Goal: Book appointment/travel/reservation

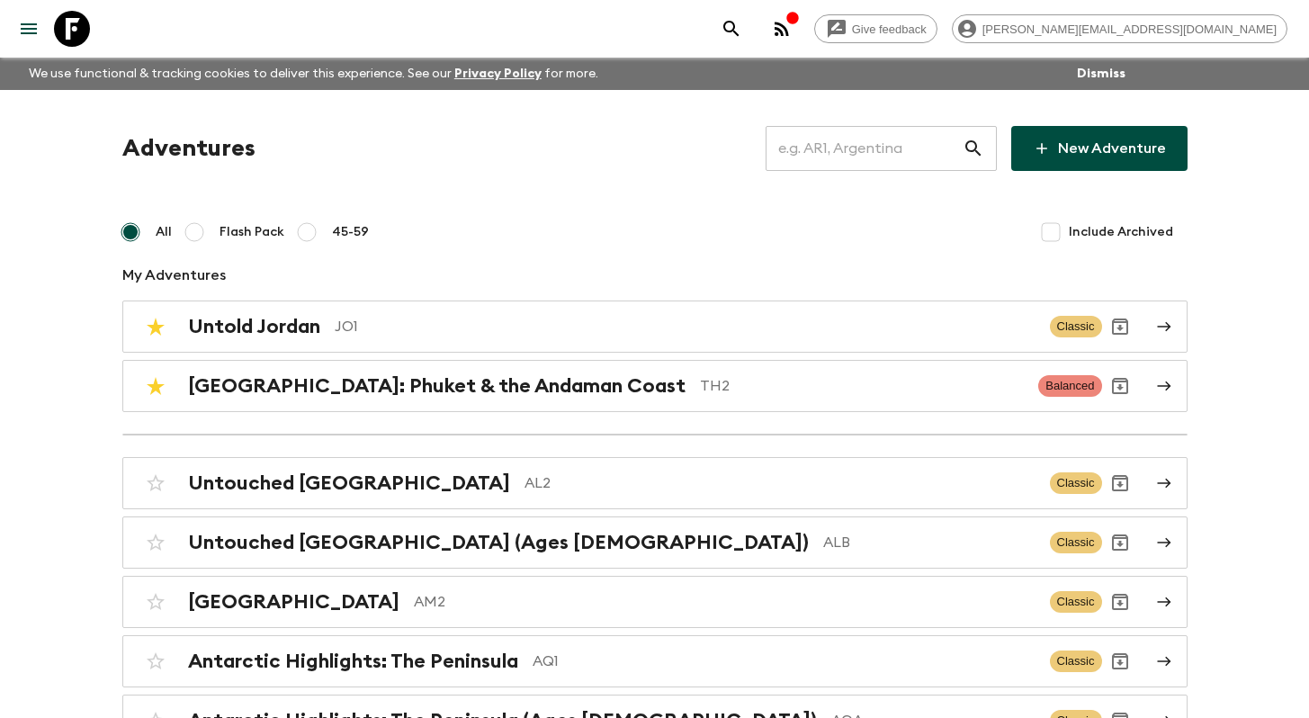
scroll to position [6063, 0]
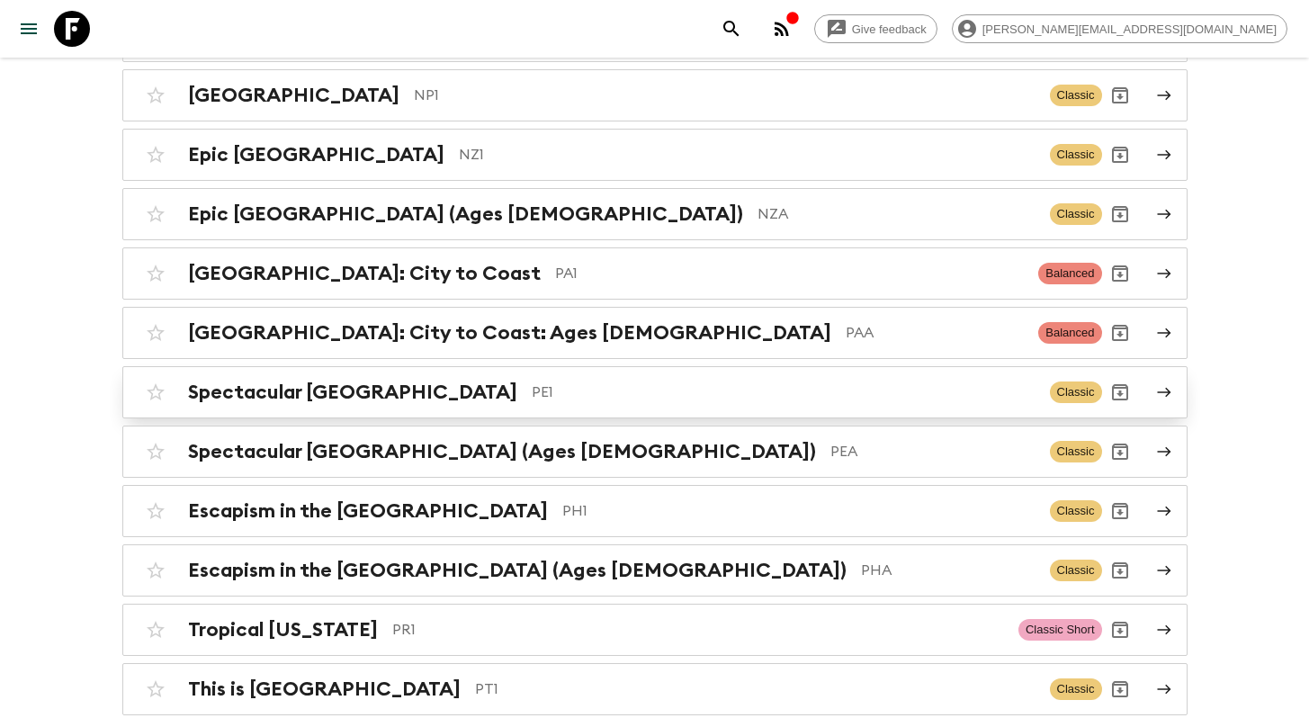
click at [503, 374] on div "Spectacular Peru PE1 Classic" at bounding box center [620, 392] width 965 height 36
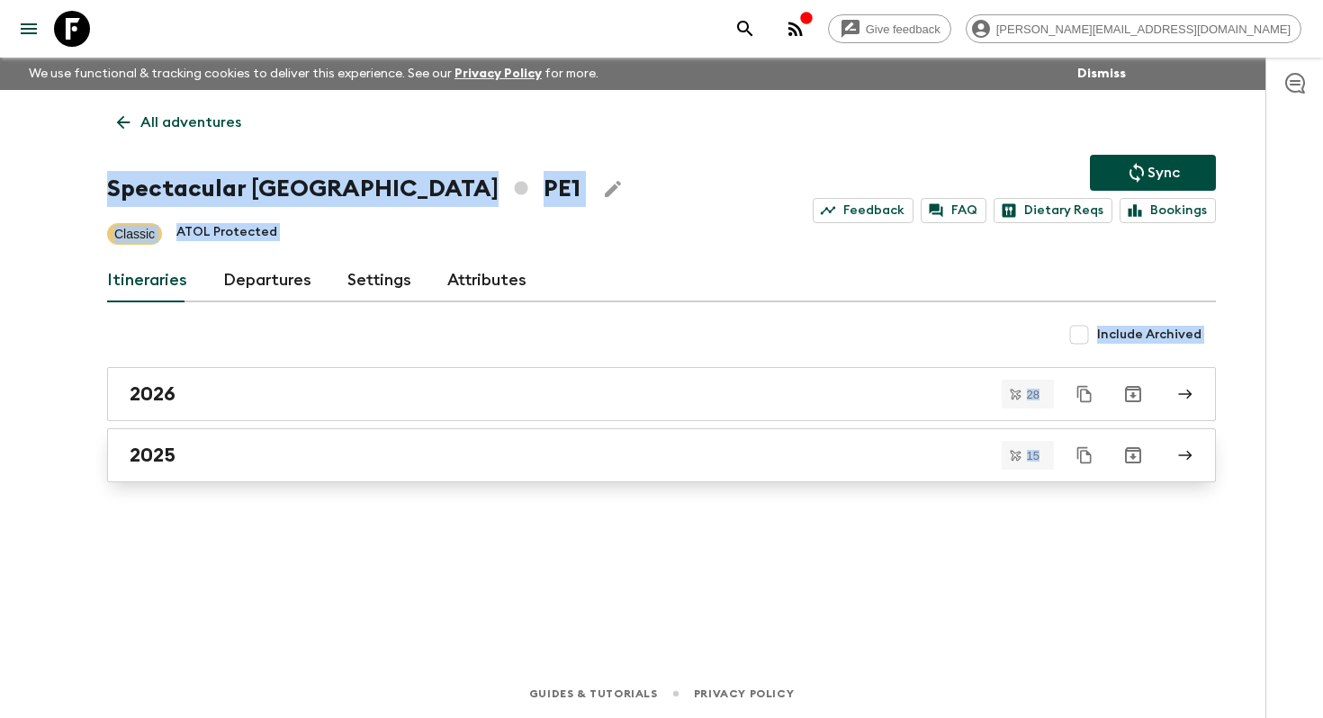
click at [411, 452] on div "2025" at bounding box center [645, 455] width 1030 height 23
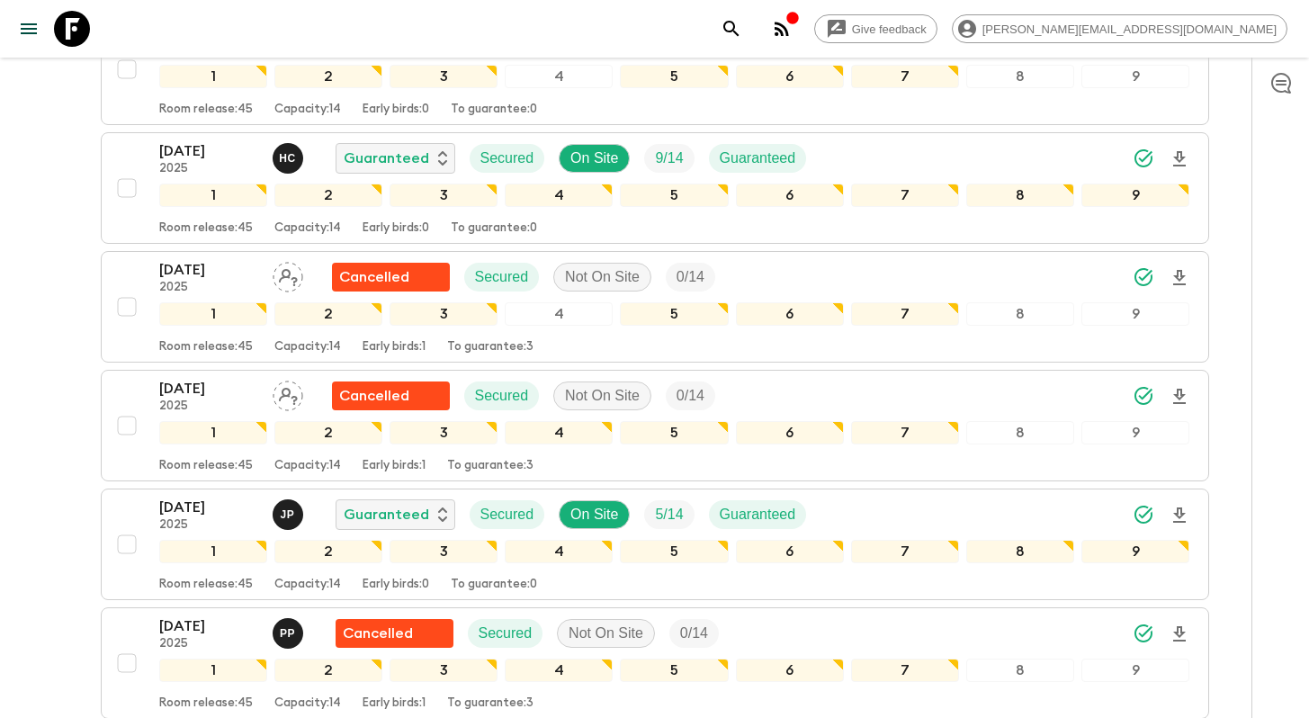
scroll to position [1163, 0]
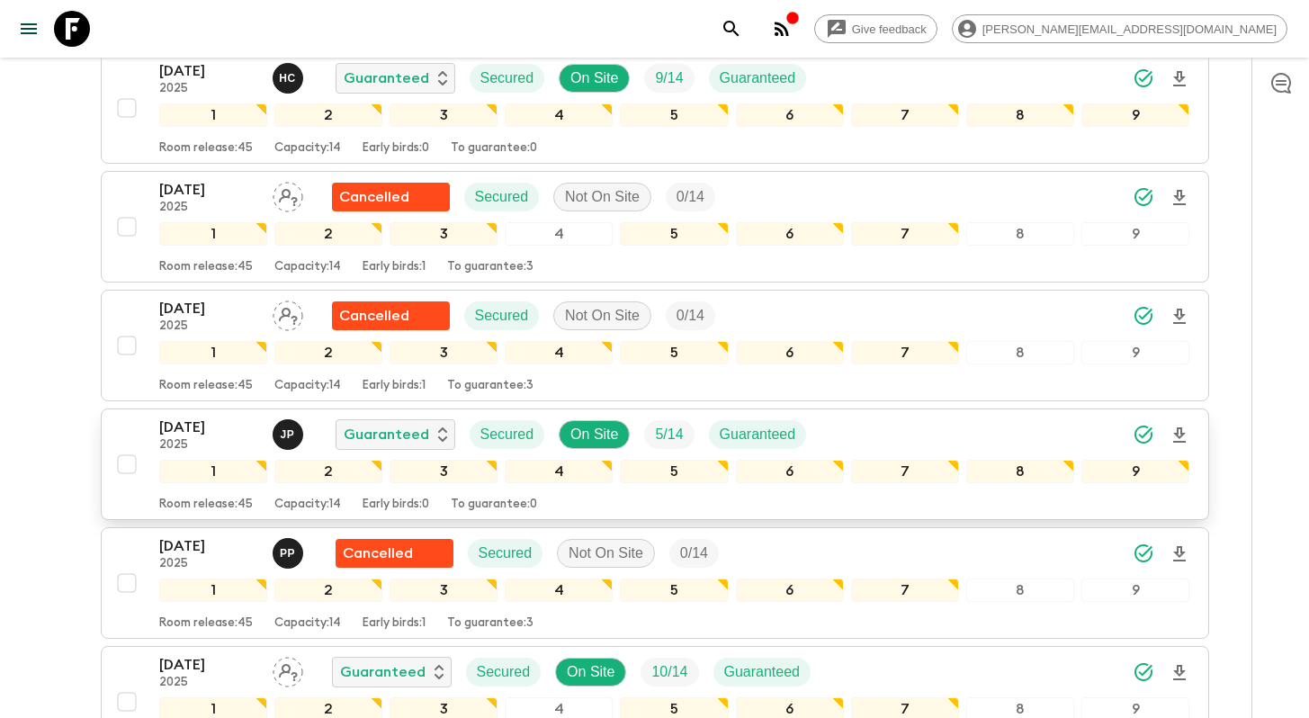
click at [191, 423] on p "[DATE]" at bounding box center [208, 428] width 99 height 22
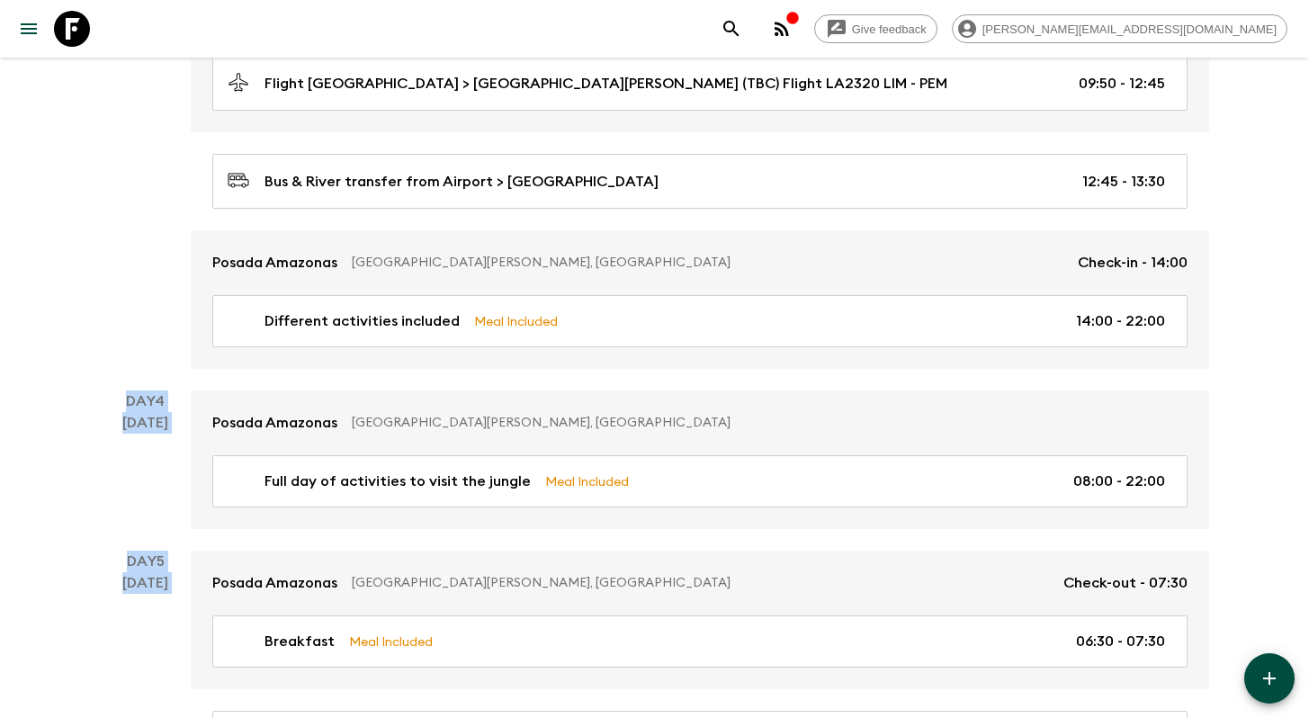
scroll to position [1224, 0]
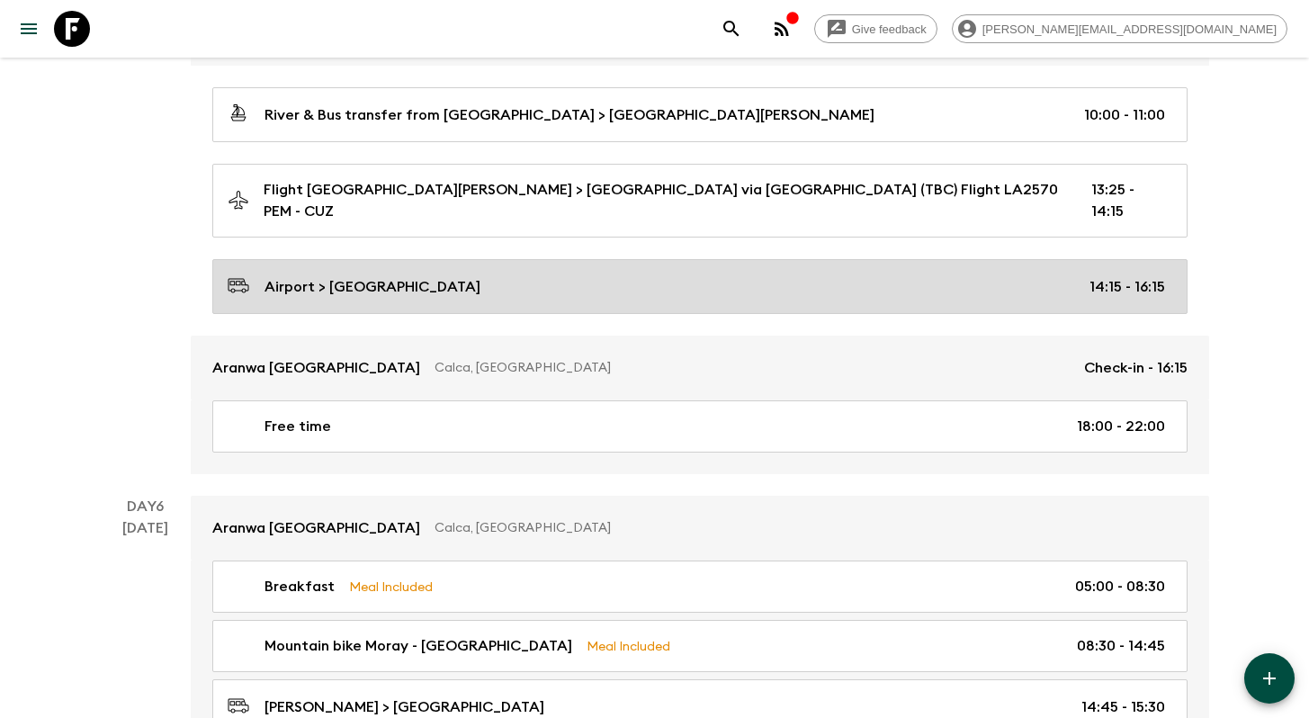
scroll to position [1862, 0]
